Goal: Obtain resource: Obtain resource

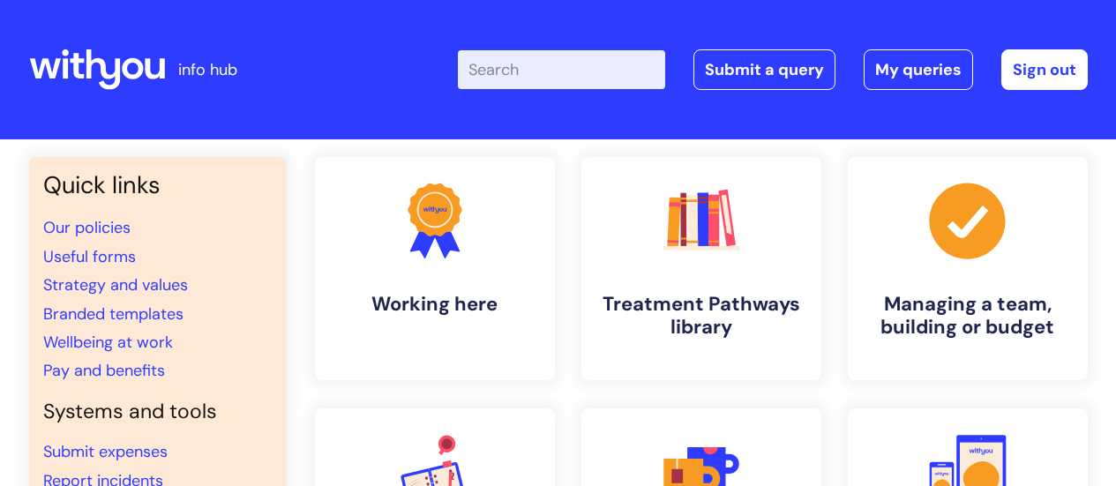
click at [537, 75] on input "Enter your search term here..." at bounding box center [561, 69] width 207 height 39
click at [63, 257] on link "Useful forms" at bounding box center [89, 256] width 93 height 21
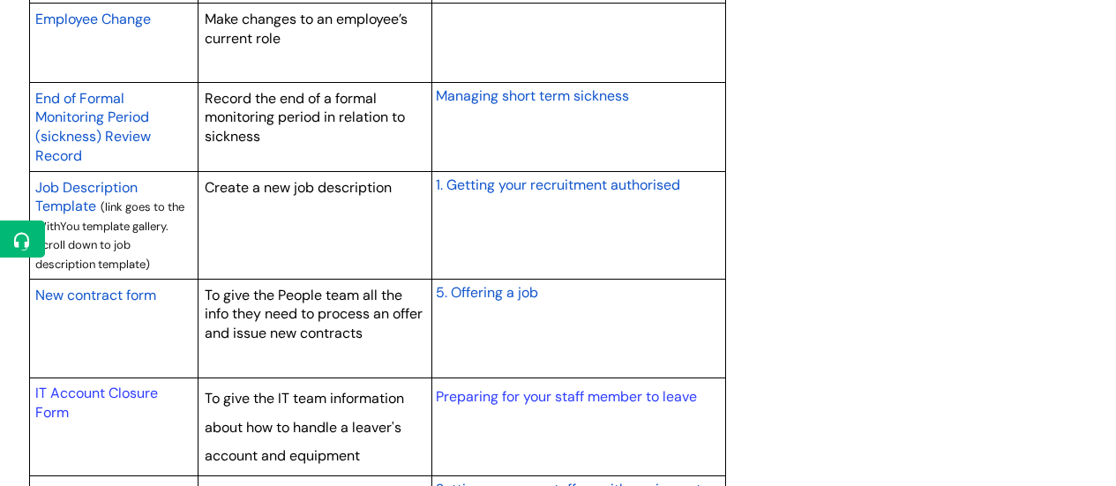
scroll to position [1588, 0]
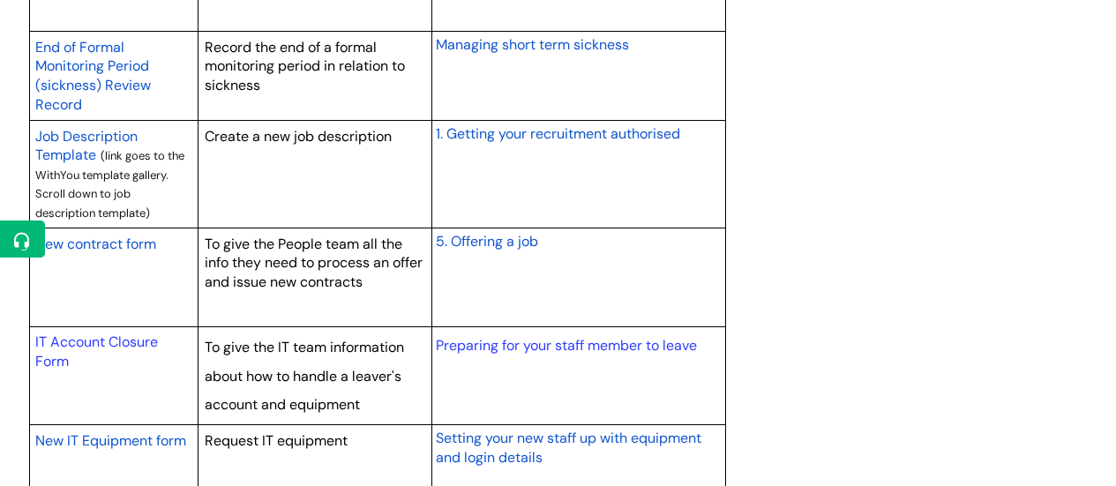
click at [131, 246] on span "New contract form" at bounding box center [95, 244] width 121 height 19
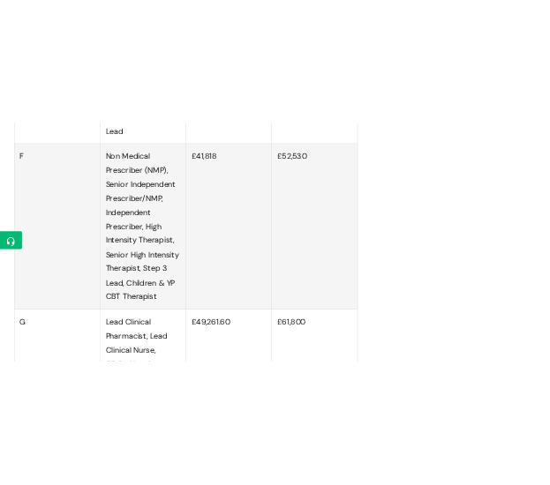
scroll to position [2823, 0]
